Goal: Find specific page/section: Find specific page/section

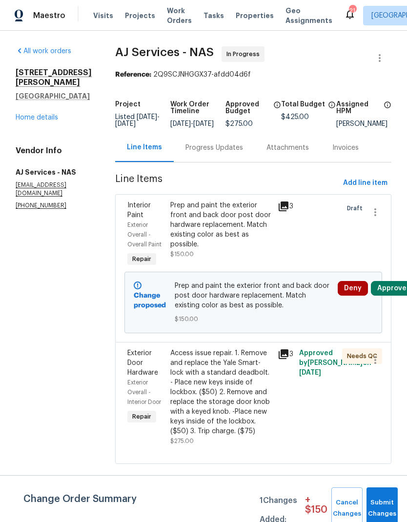
click at [167, 15] on span "Work Orders" at bounding box center [179, 16] width 25 height 20
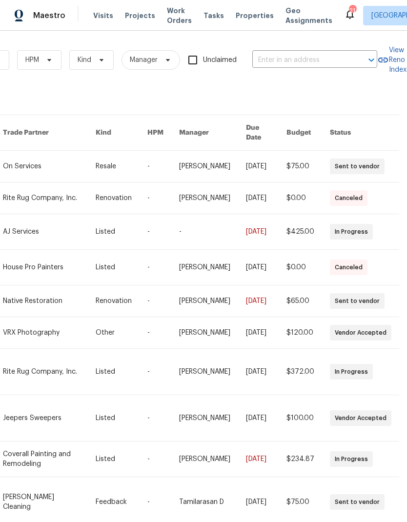
scroll to position [0, 160]
click at [311, 62] on input "text" at bounding box center [301, 60] width 98 height 15
type input "138 wat"
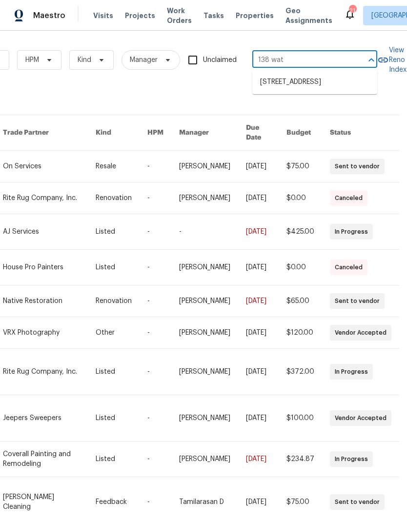
click at [284, 85] on li "[STREET_ADDRESS]" at bounding box center [314, 82] width 125 height 16
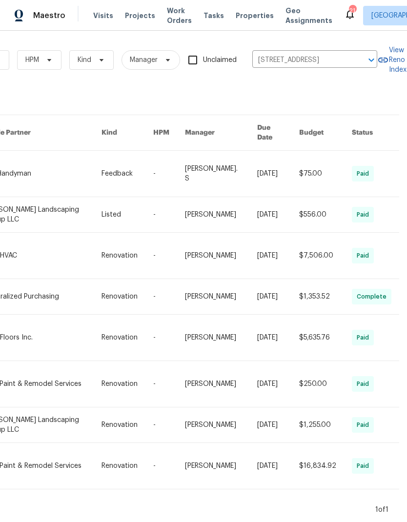
click at [34, 208] on link at bounding box center [43, 214] width 117 height 35
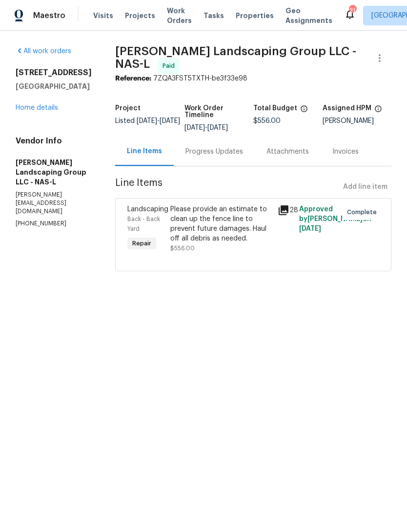
click at [36, 109] on link "Home details" at bounding box center [37, 107] width 42 height 7
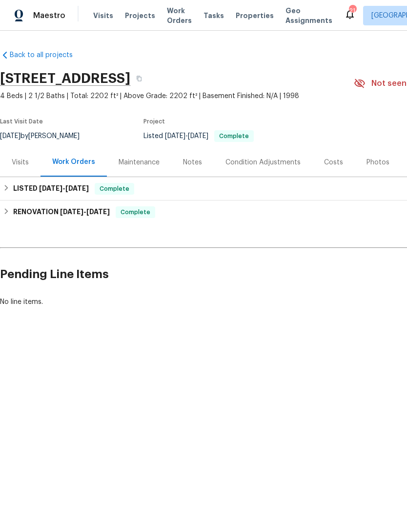
click at [122, 159] on div "Maintenance" at bounding box center [138, 163] width 41 height 10
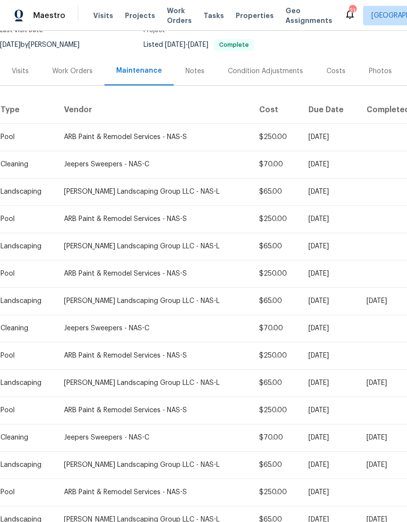
scroll to position [92, 0]
